Goal: Information Seeking & Learning: Learn about a topic

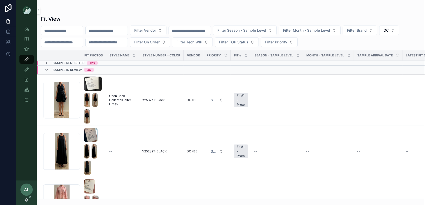
click at [110, 15] on div "Fit View" at bounding box center [231, 18] width 380 height 7
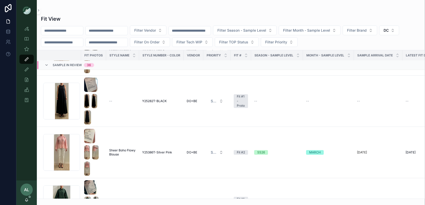
scroll to position [55, 0]
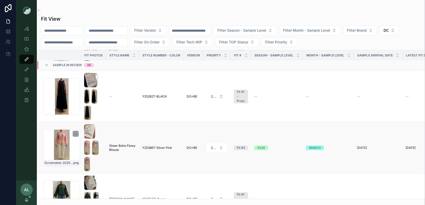
click at [76, 148] on div "Screenshot-2025-08-25-at-4.22.16-PM .png" at bounding box center [61, 148] width 37 height 37
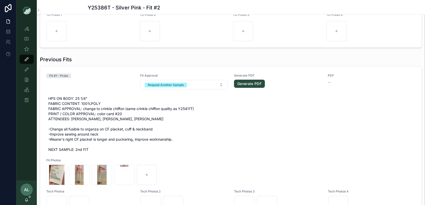
scroll to position [441, 0]
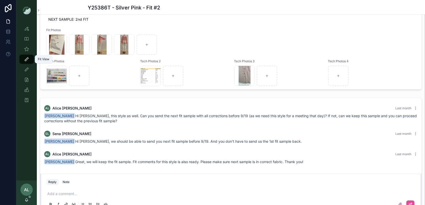
click at [27, 60] on icon "scrollable content" at bounding box center [26, 59] width 5 height 5
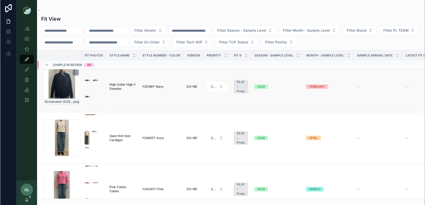
scroll to position [190, 0]
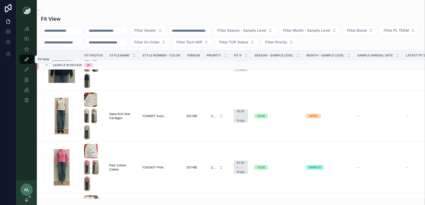
click at [29, 58] on div "Fit View" at bounding box center [26, 59] width 8 height 8
click at [112, 31] on input "text" at bounding box center [107, 30] width 42 height 7
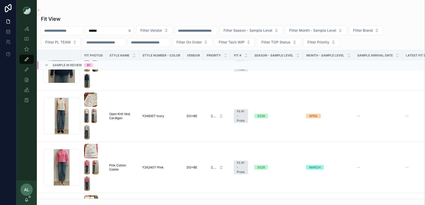
type input "******"
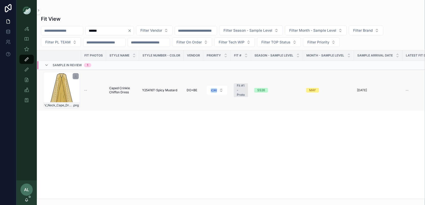
click at [72, 91] on div "V_Neck_Cape_Dress_SPICEY-MUSTARD .png" at bounding box center [61, 90] width 37 height 37
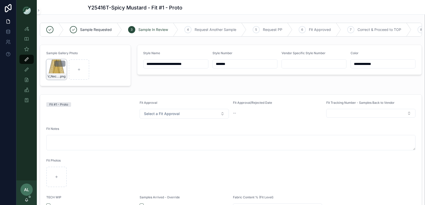
click at [55, 69] on div "V_Neck_Cape_Dress_SPICEY-MUSTARD .png" at bounding box center [56, 69] width 20 height 20
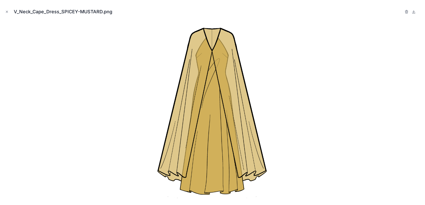
click at [119, 120] on div at bounding box center [212, 110] width 416 height 179
click at [6, 13] on icon "Close modal" at bounding box center [7, 12] width 4 height 4
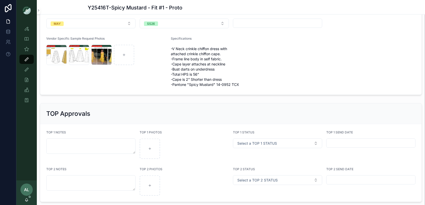
scroll to position [614, 0]
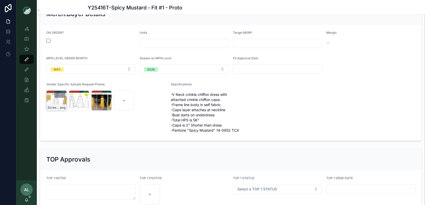
click at [55, 97] on div "Screenshot-2025-08-12-at-5.07.18-PM .png" at bounding box center [56, 100] width 20 height 20
